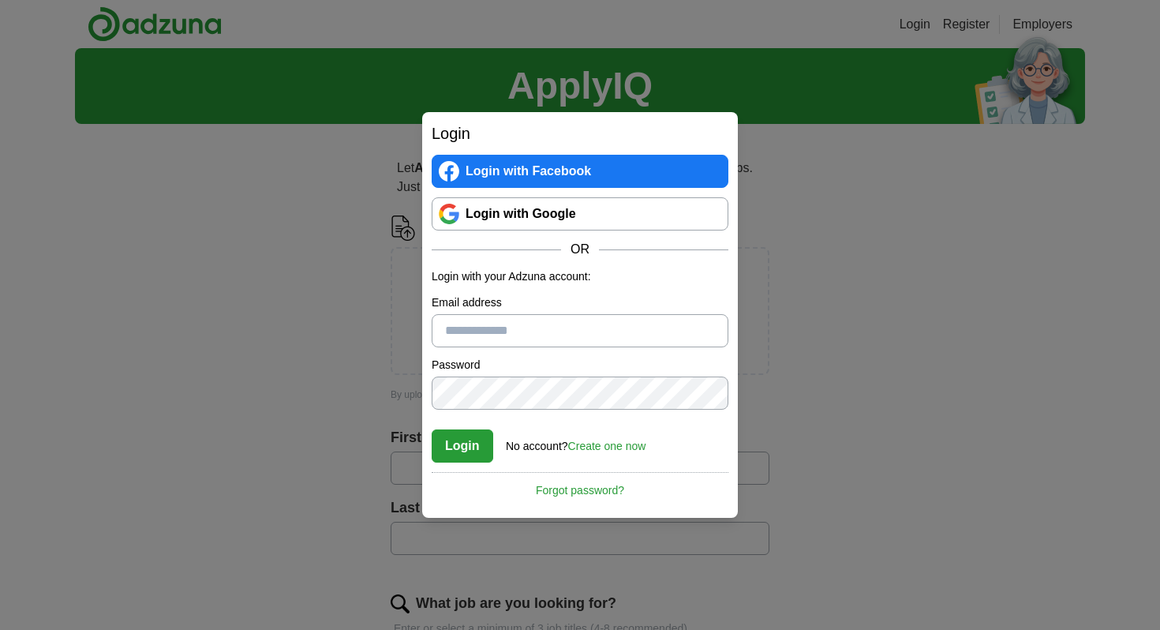
click at [617, 446] on link "Create one now" at bounding box center [607, 445] width 78 height 13
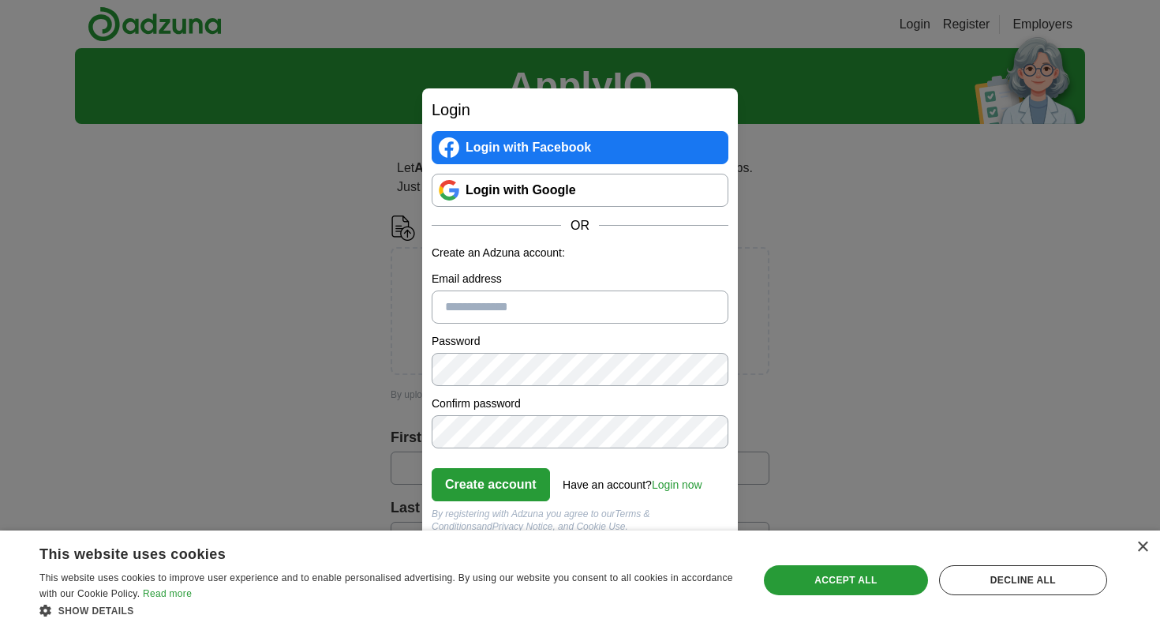
click at [493, 309] on input "Email address" at bounding box center [580, 306] width 297 height 33
type input "**********"
click at [511, 477] on button "Create account" at bounding box center [491, 484] width 118 height 33
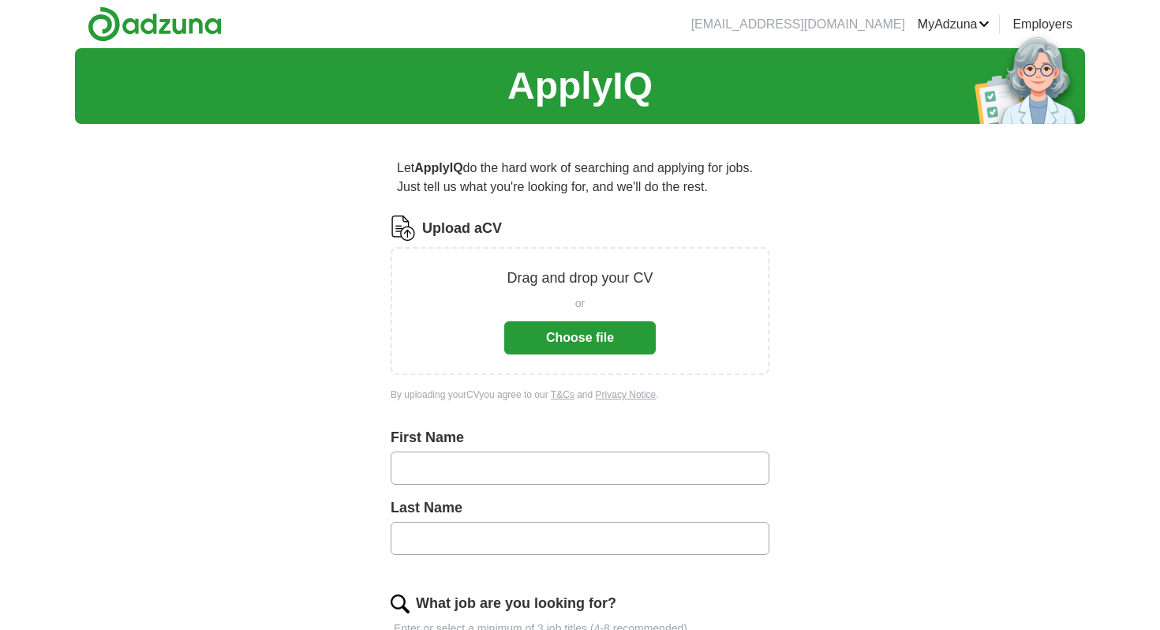
click at [585, 337] on button "Choose file" at bounding box center [579, 337] width 151 height 33
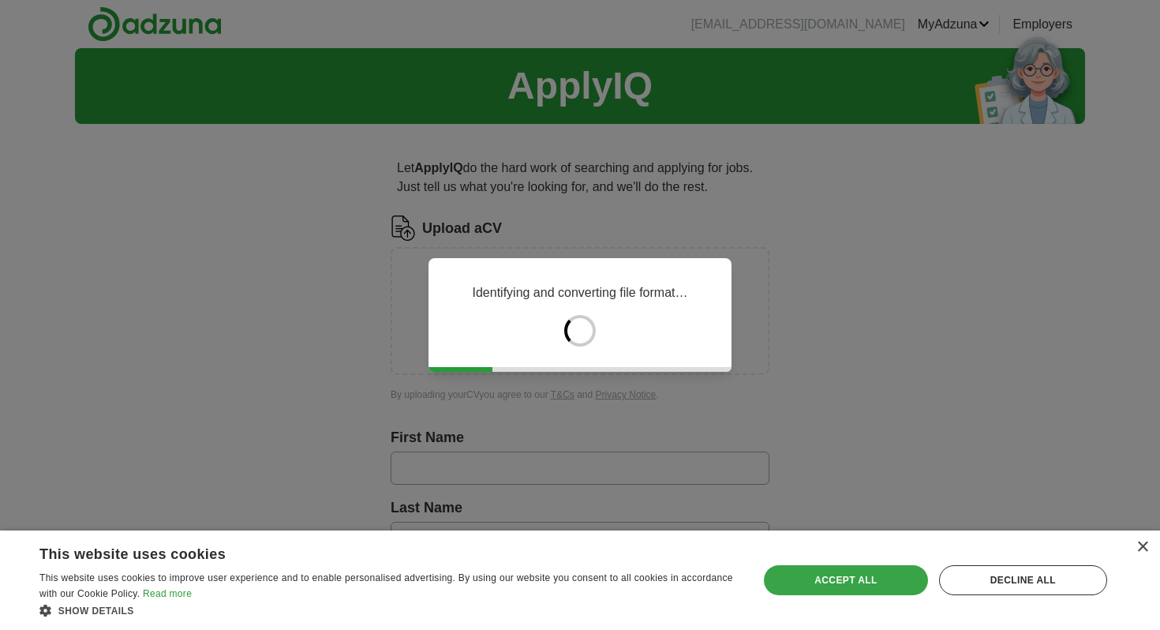
click at [887, 584] on div "Accept all" at bounding box center [846, 580] width 164 height 30
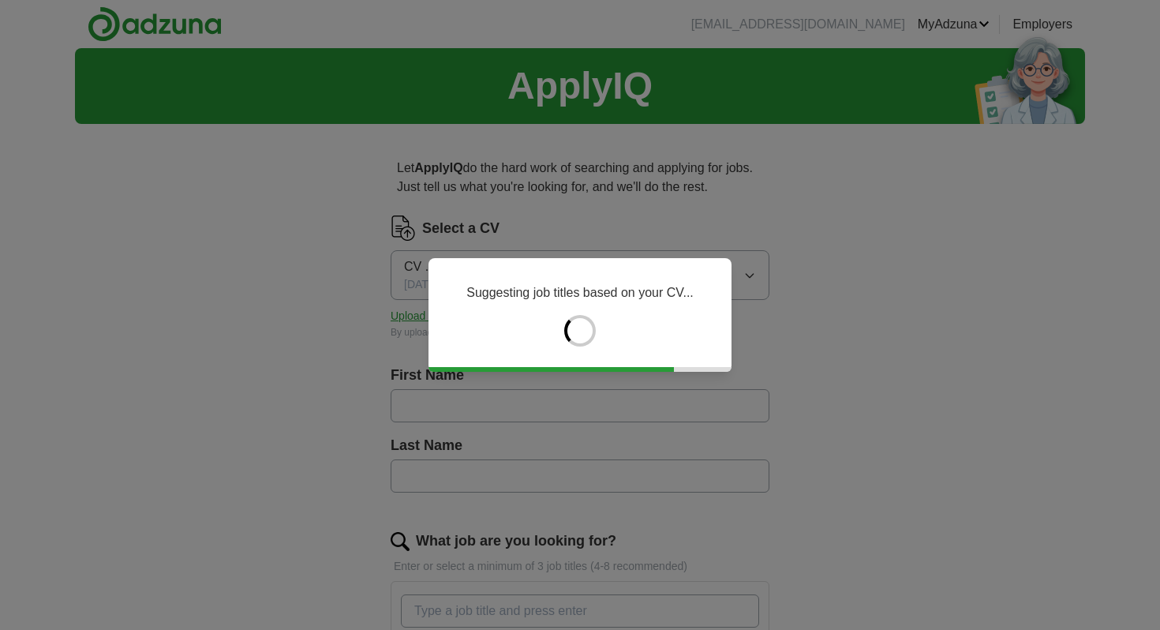
type input "****"
type input "*******"
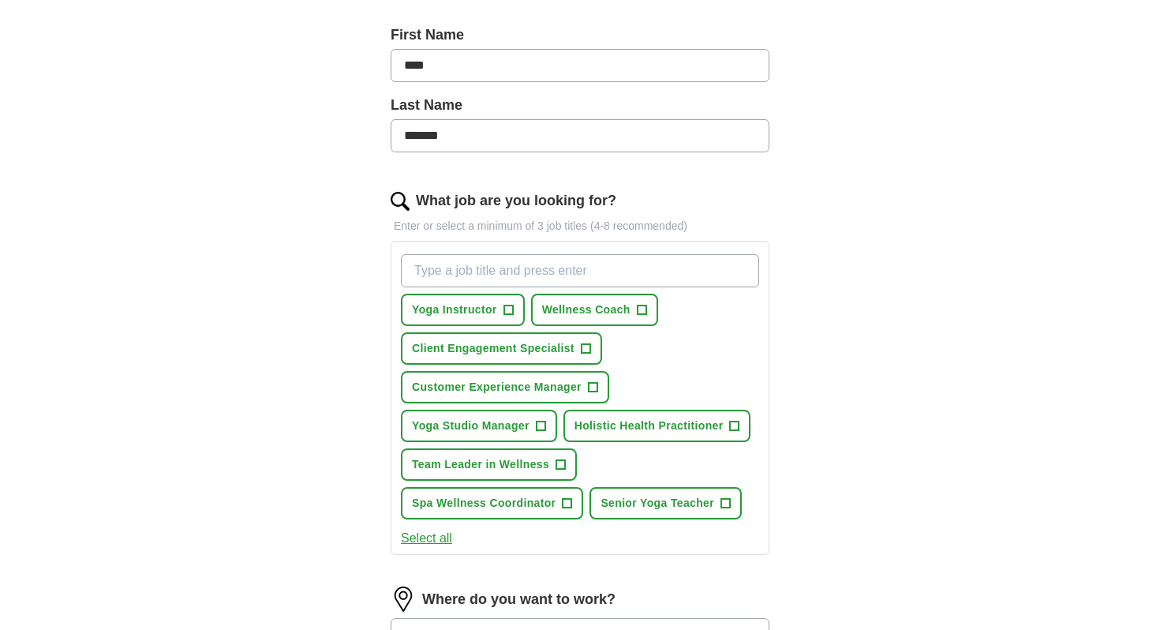
scroll to position [342, 0]
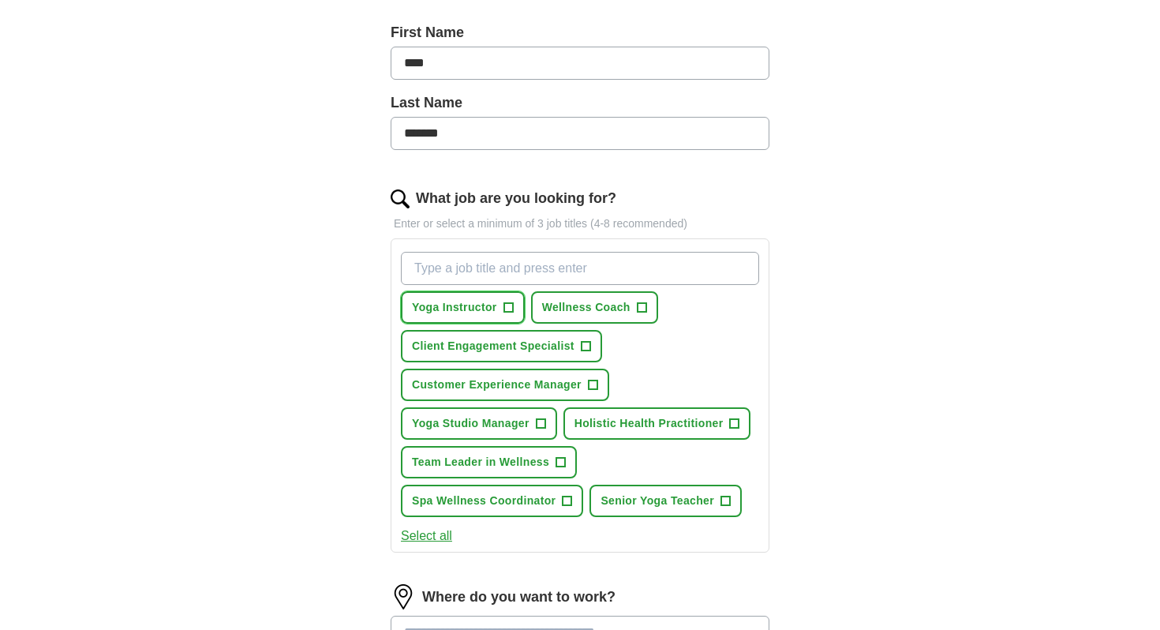
click at [517, 308] on button "Yoga Instructor +" at bounding box center [463, 307] width 124 height 32
click at [650, 308] on button "Wellness Coach +" at bounding box center [594, 307] width 127 height 32
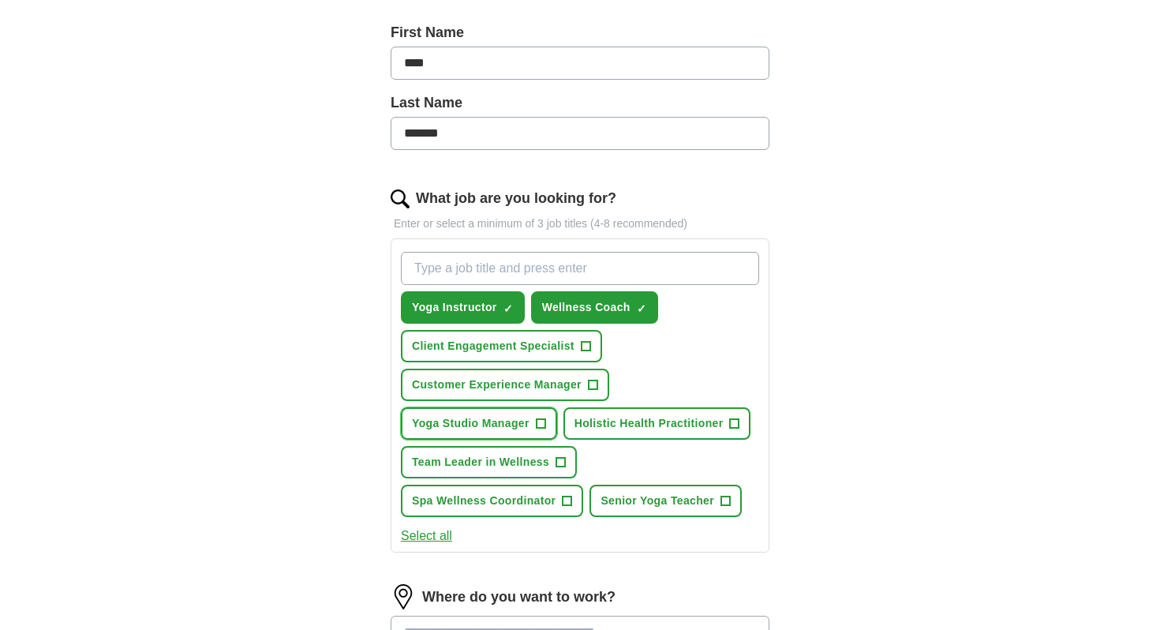
click at [545, 422] on span "+" at bounding box center [540, 423] width 9 height 13
click at [0, 0] on span "×" at bounding box center [0, 0] width 0 height 0
click at [734, 417] on span "+" at bounding box center [734, 423] width 9 height 13
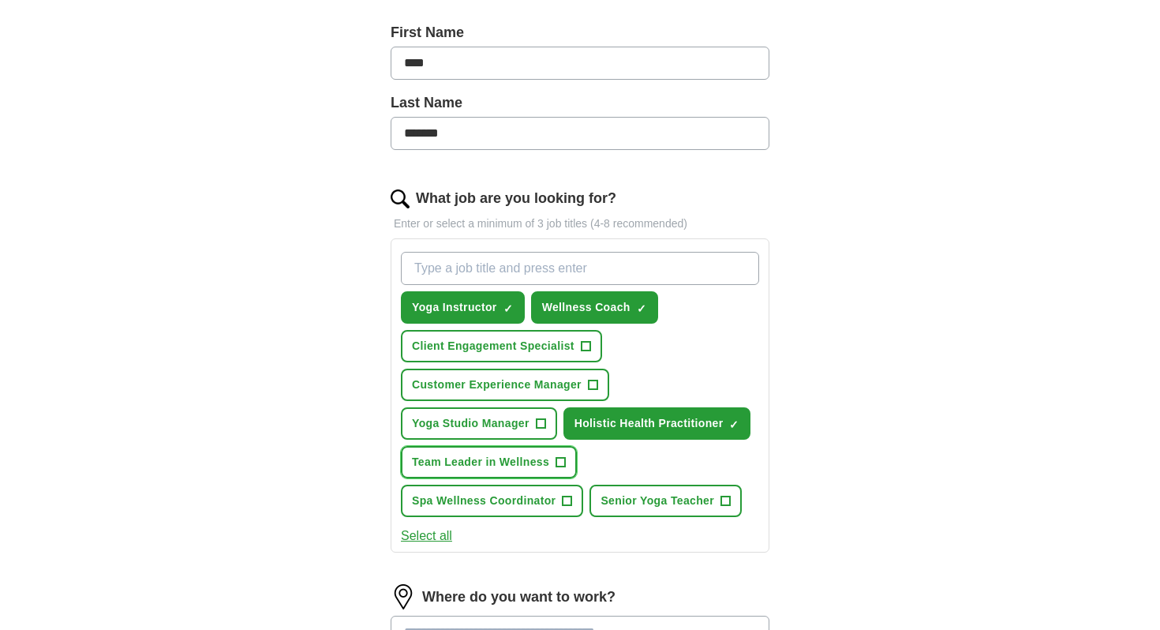
click at [559, 458] on span "+" at bounding box center [560, 462] width 9 height 13
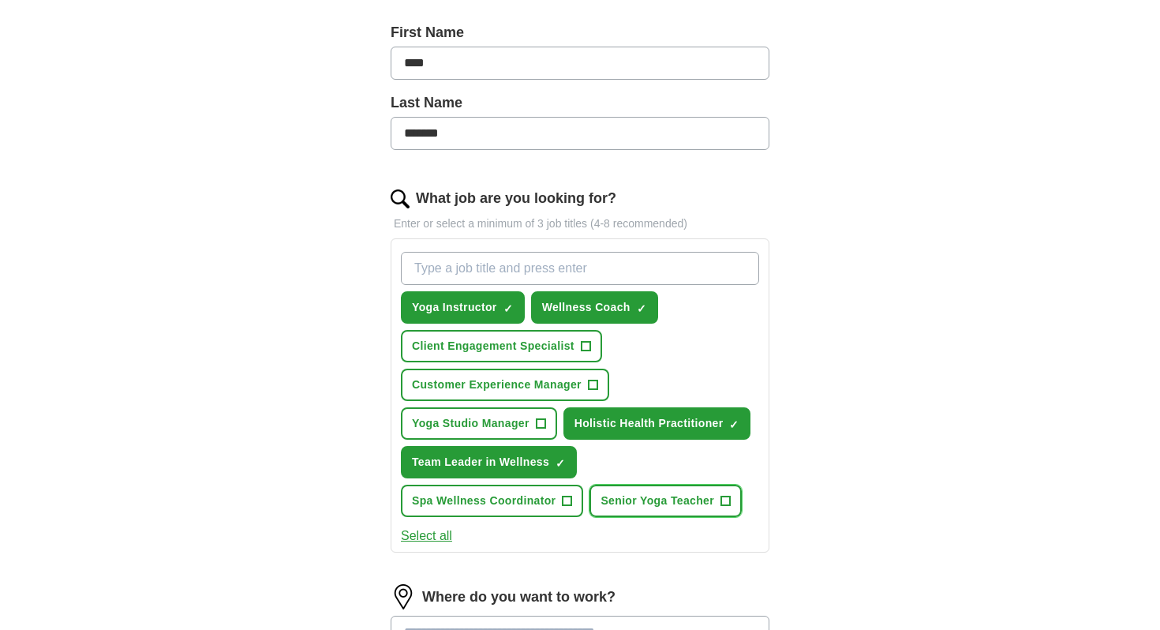
click at [722, 496] on span "+" at bounding box center [724, 501] width 9 height 13
click at [439, 534] on button "Select all" at bounding box center [426, 535] width 51 height 19
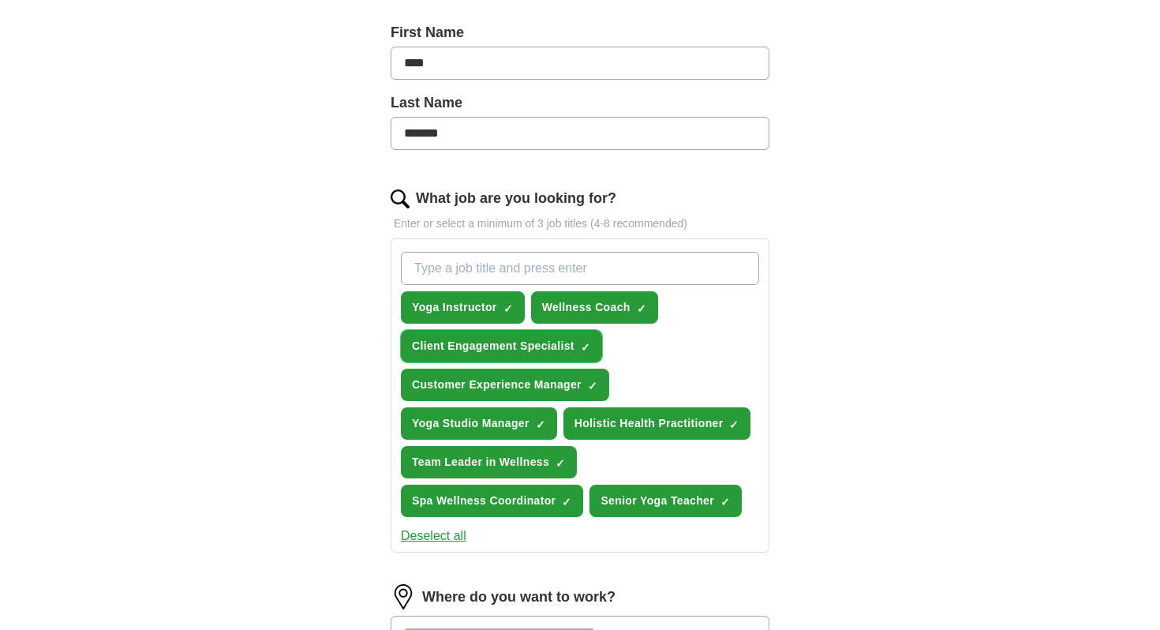
click at [0, 0] on span "×" at bounding box center [0, 0] width 0 height 0
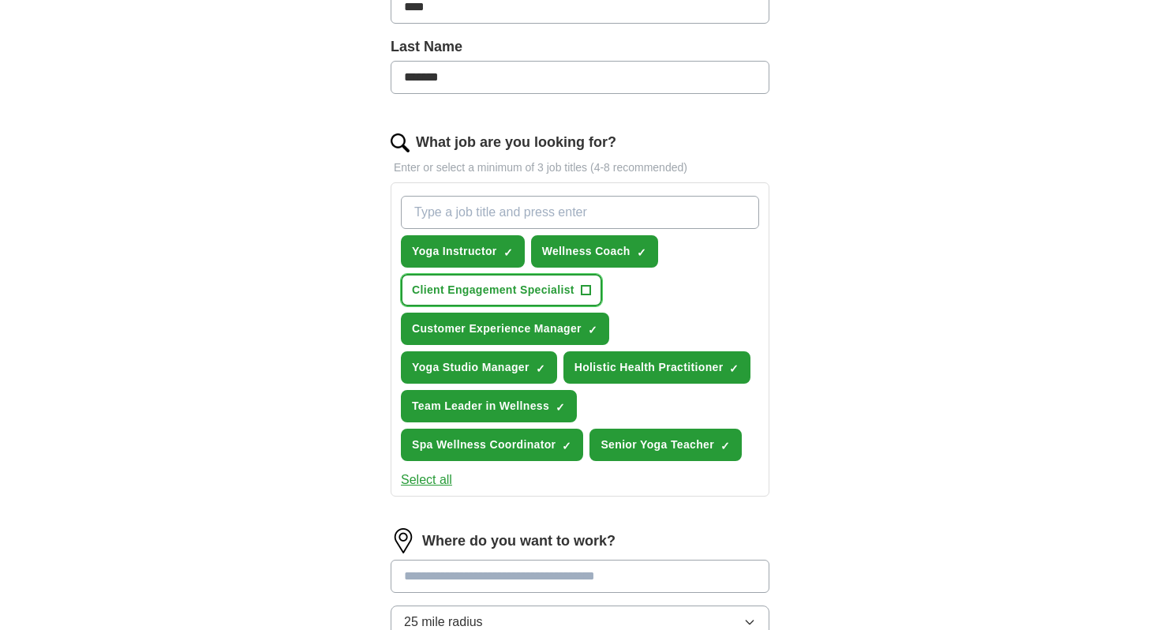
scroll to position [400, 0]
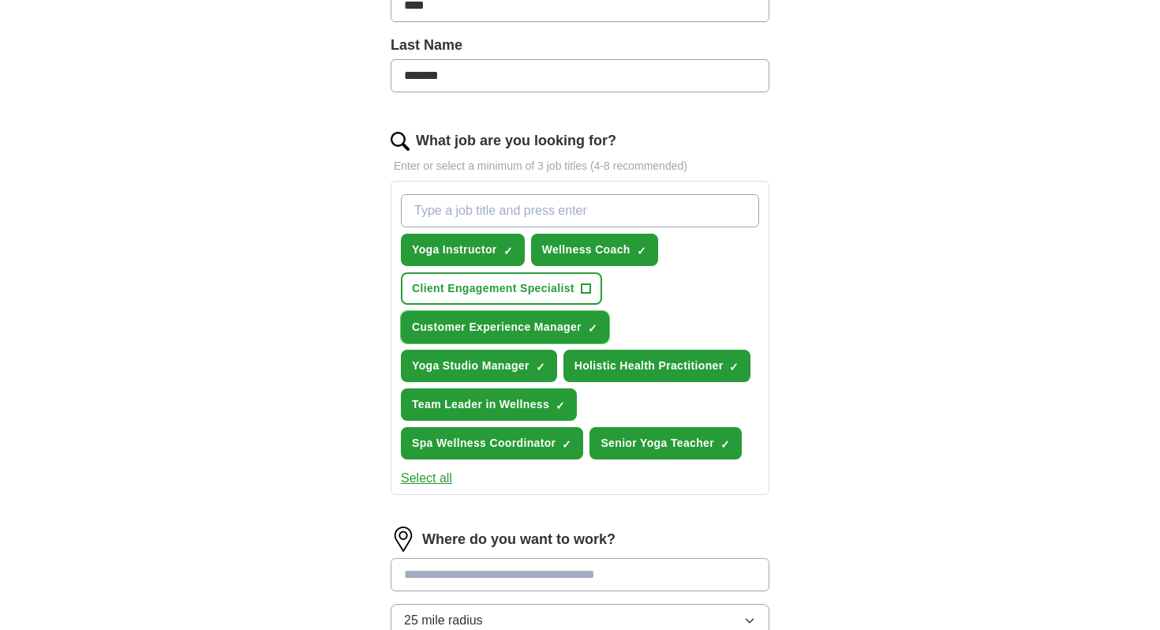
click at [0, 0] on span "×" at bounding box center [0, 0] width 0 height 0
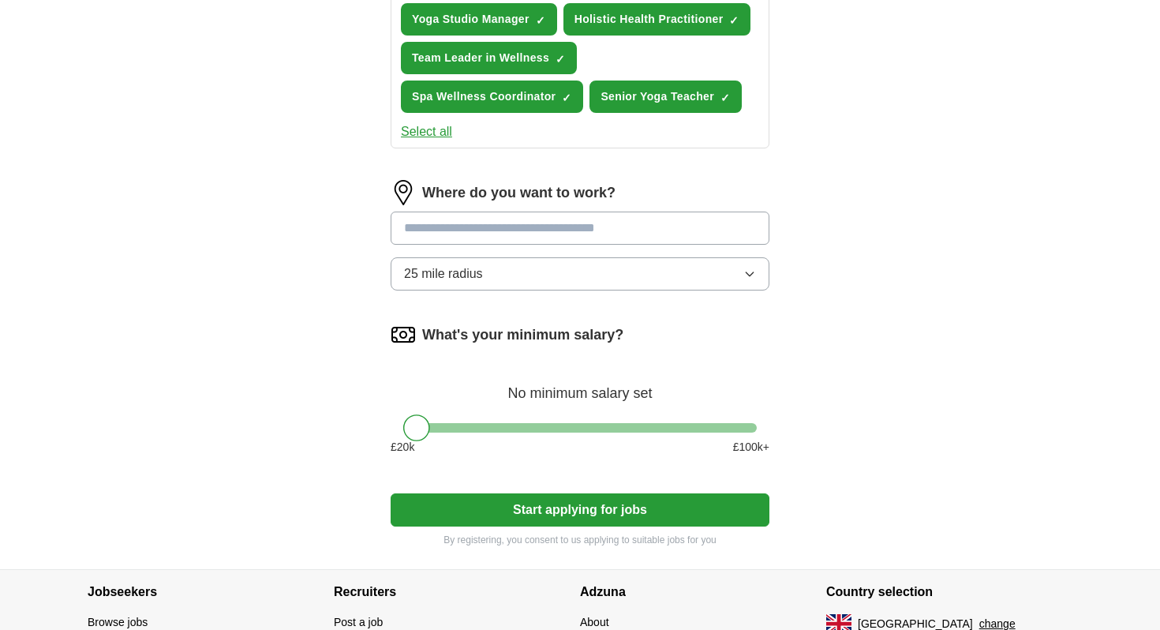
scroll to position [780, 0]
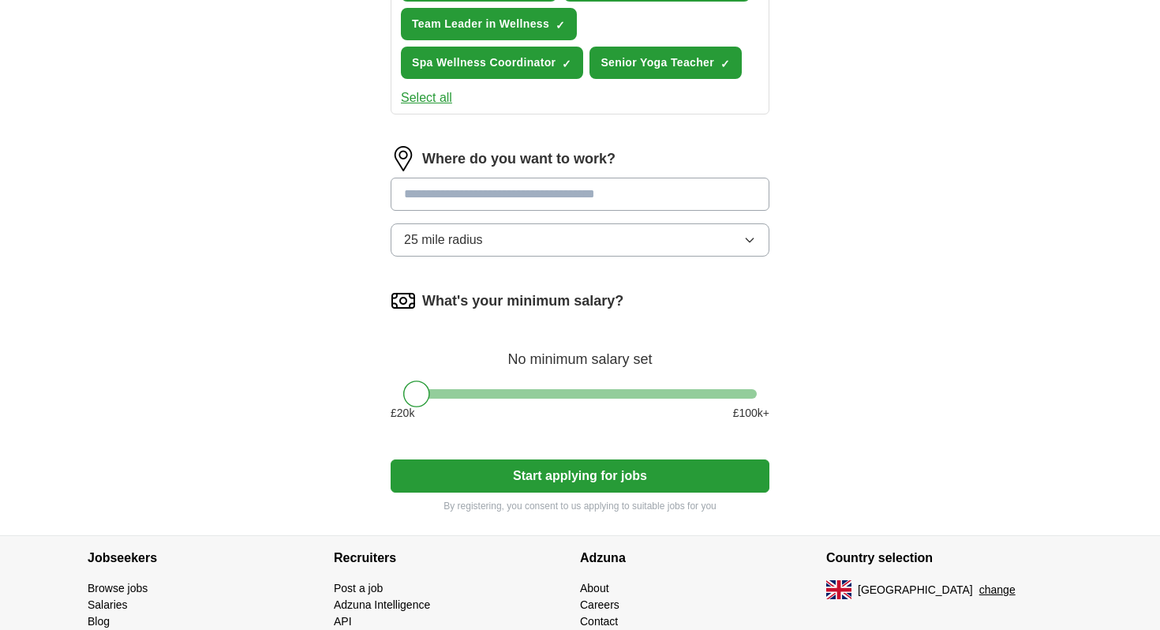
click at [609, 191] on input "text" at bounding box center [579, 193] width 379 height 33
type input "*******"
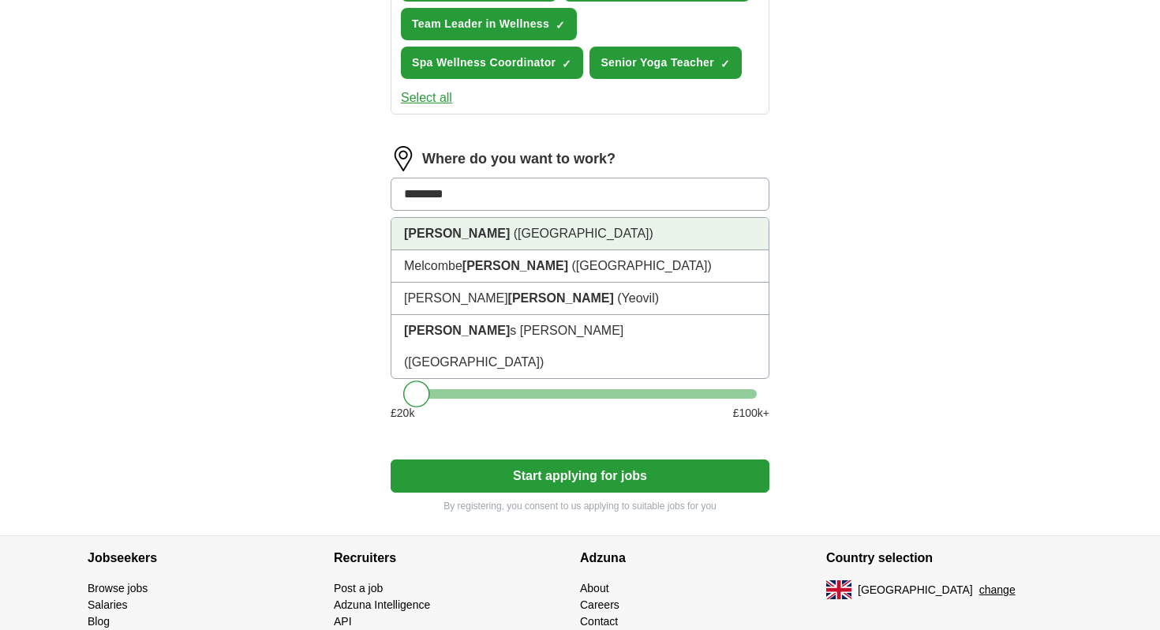
click at [627, 239] on li "Bingham (Nottingham)" at bounding box center [579, 234] width 377 height 32
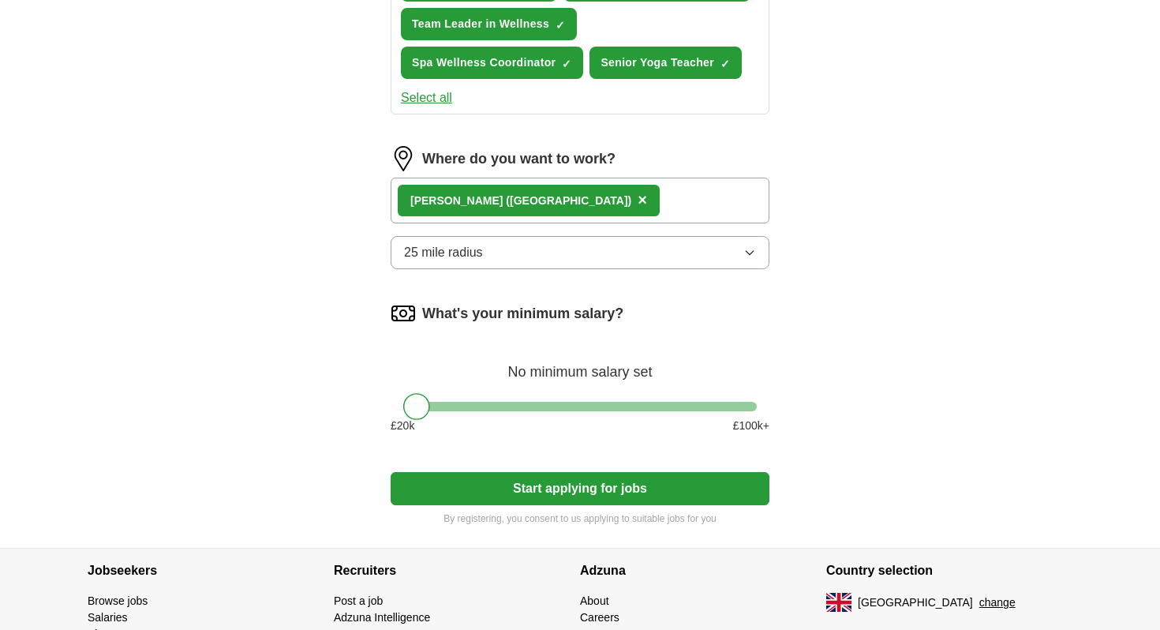
click at [618, 246] on button "25 mile radius" at bounding box center [579, 252] width 379 height 33
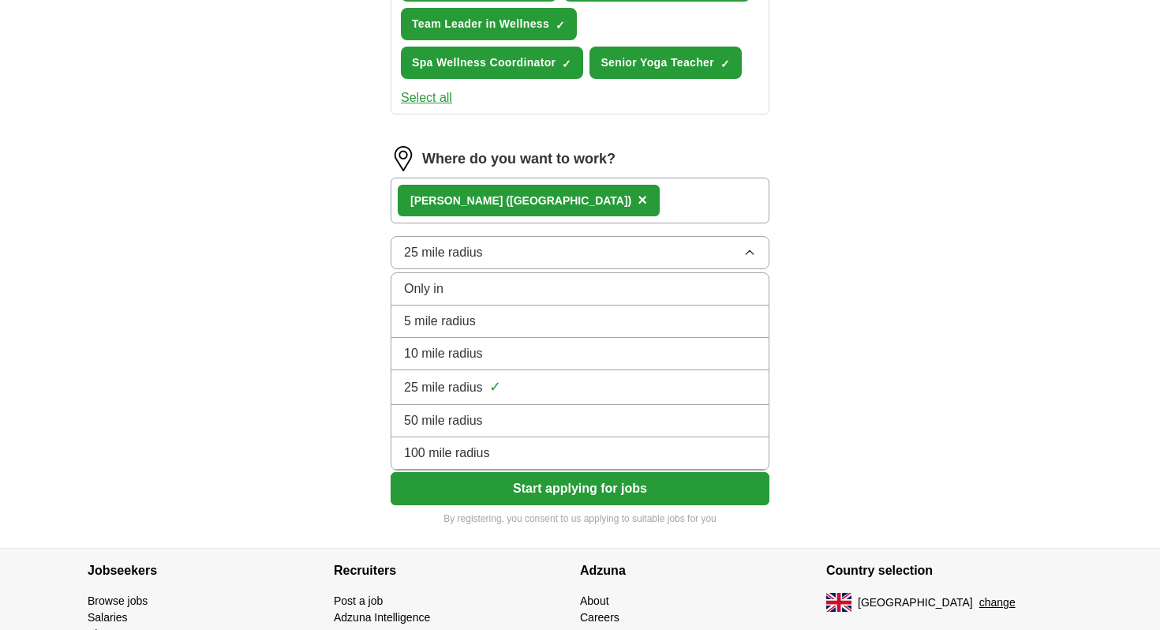
click at [579, 352] on div "10 mile radius" at bounding box center [580, 353] width 352 height 19
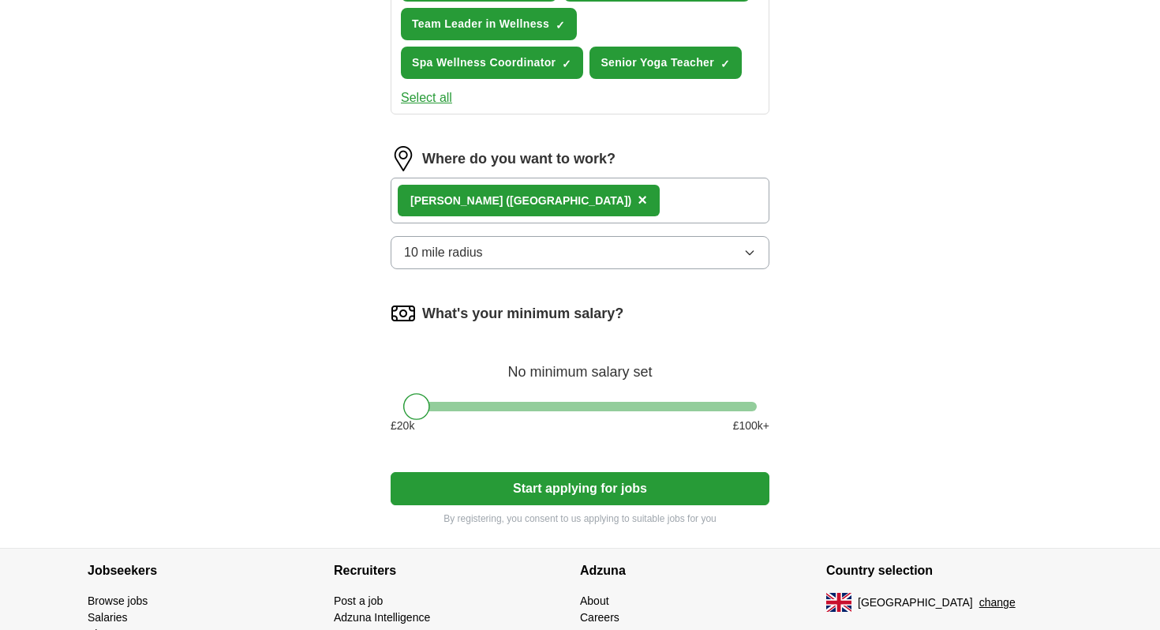
click at [581, 494] on button "Start applying for jobs" at bounding box center [579, 488] width 379 height 33
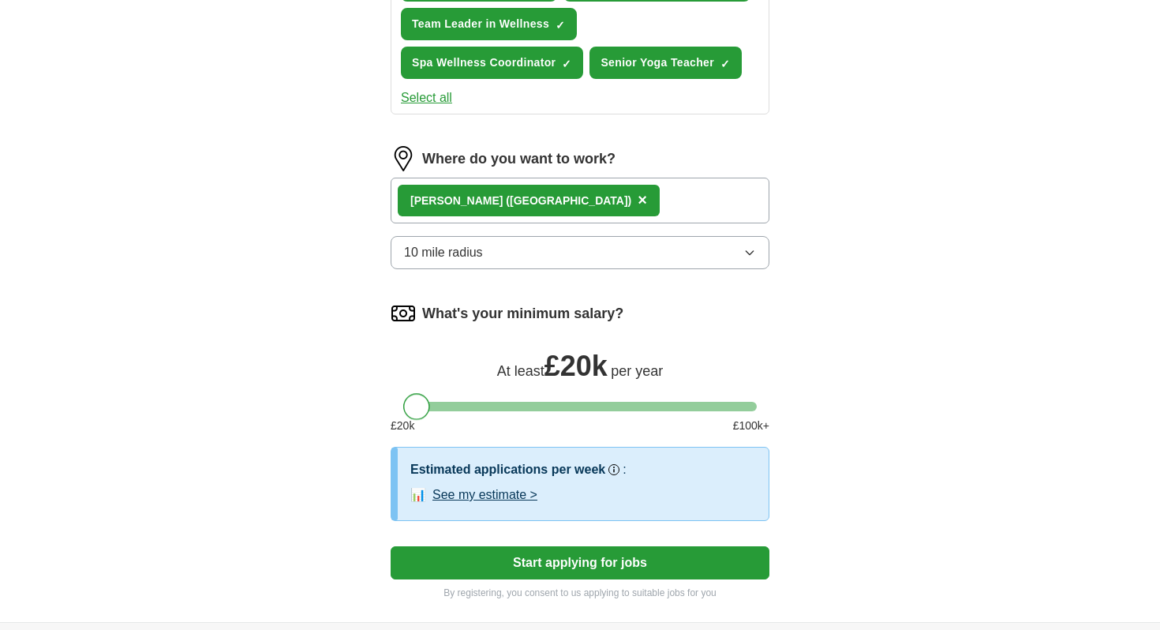
drag, startPoint x: 420, startPoint y: 409, endPoint x: 411, endPoint y: 403, distance: 10.3
click at [411, 403] on div at bounding box center [416, 406] width 27 height 27
click at [562, 562] on button "Start applying for jobs" at bounding box center [579, 562] width 379 height 33
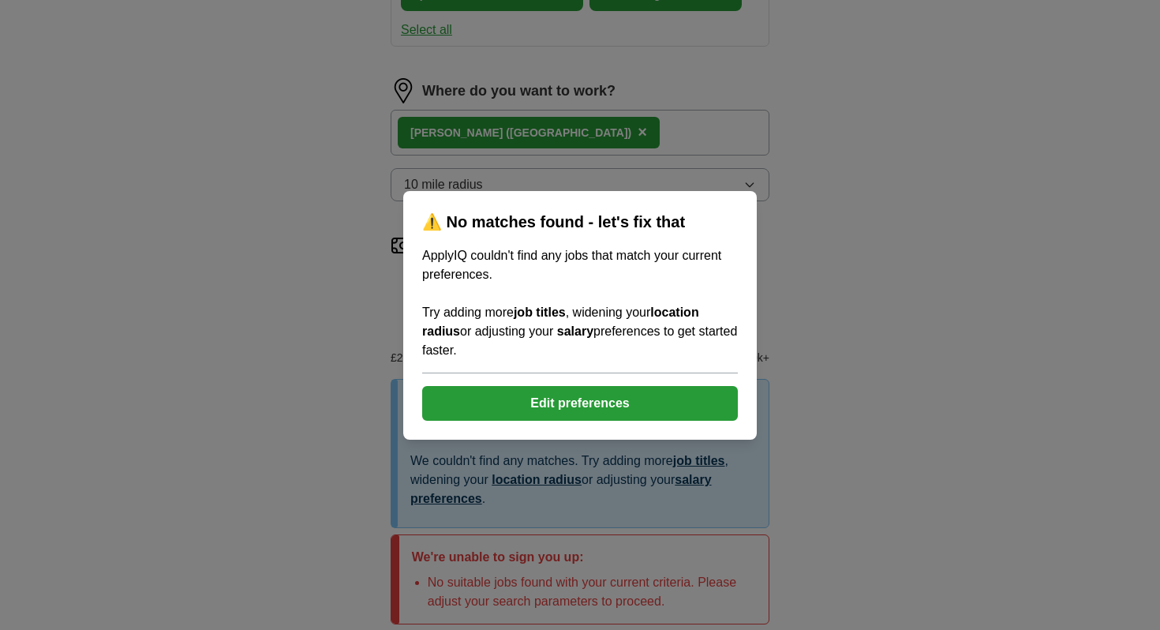
scroll to position [861, 0]
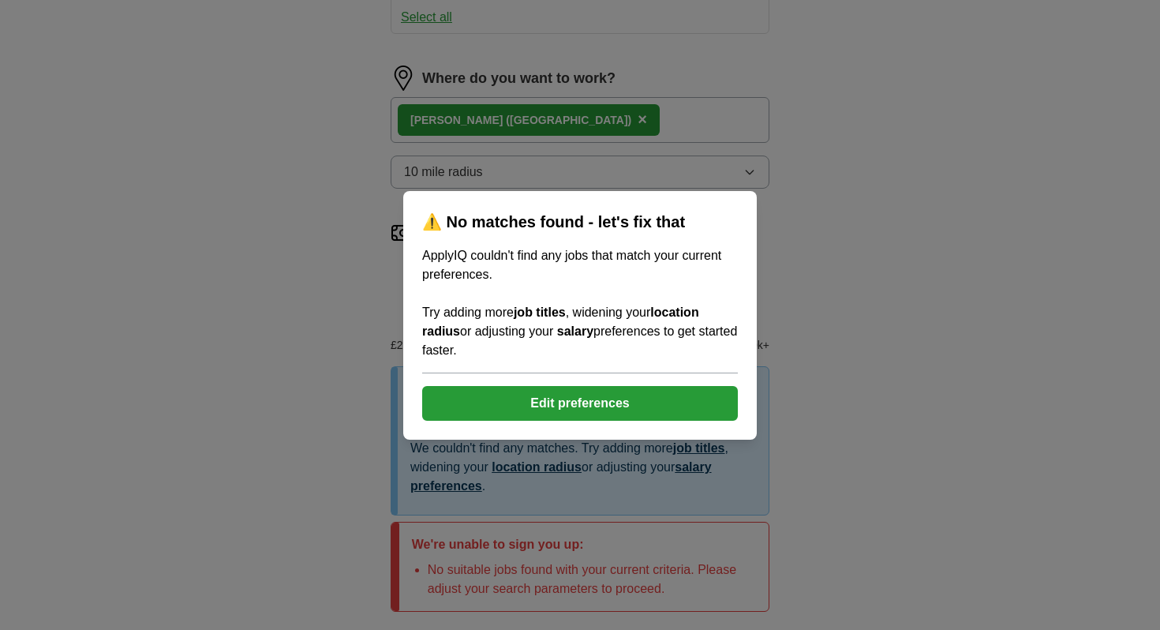
click at [603, 404] on button "Edit preferences" at bounding box center [580, 403] width 316 height 35
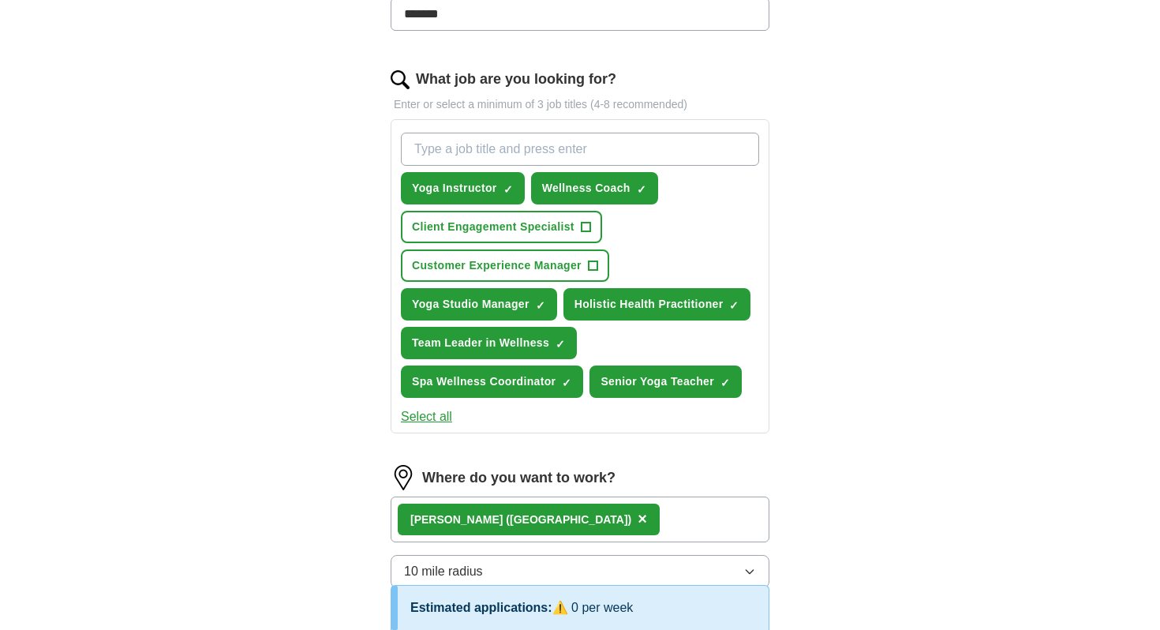
scroll to position [0, 0]
